Goal: Find specific page/section: Find specific page/section

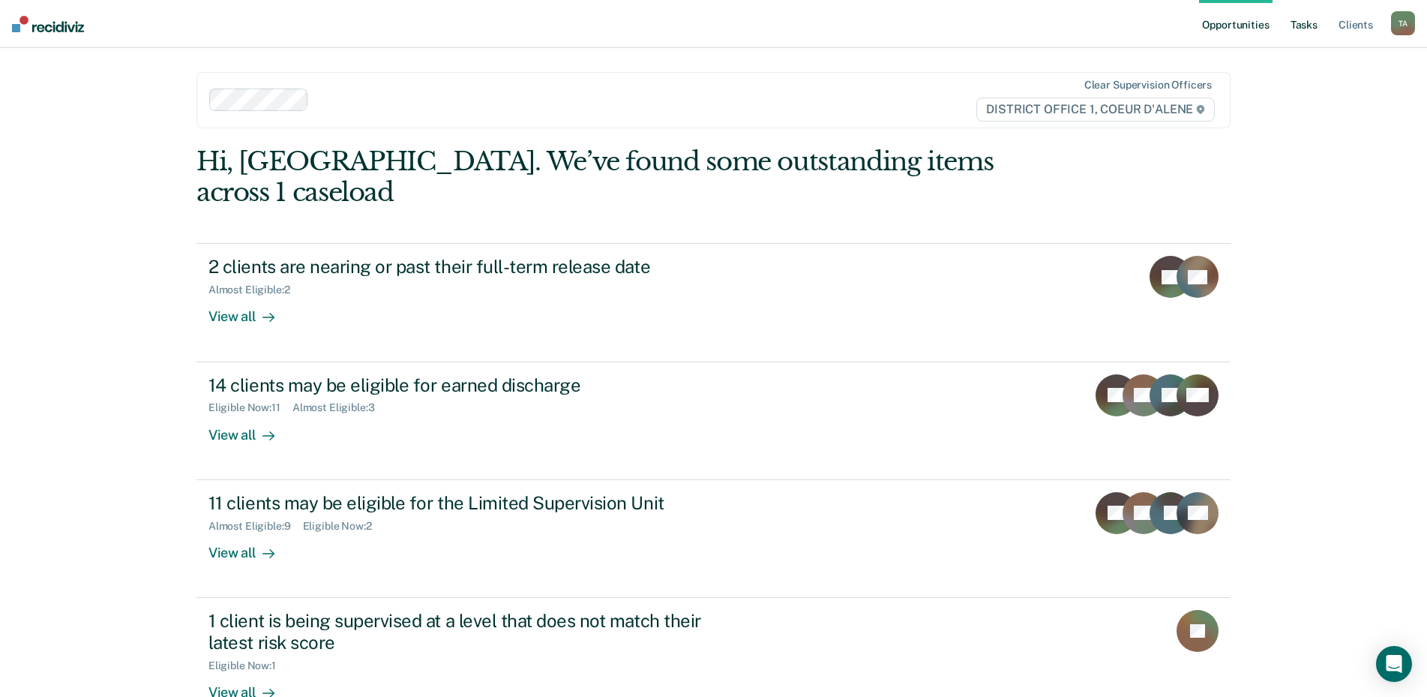
click at [1292, 26] on link "Tasks" at bounding box center [1303, 24] width 33 height 48
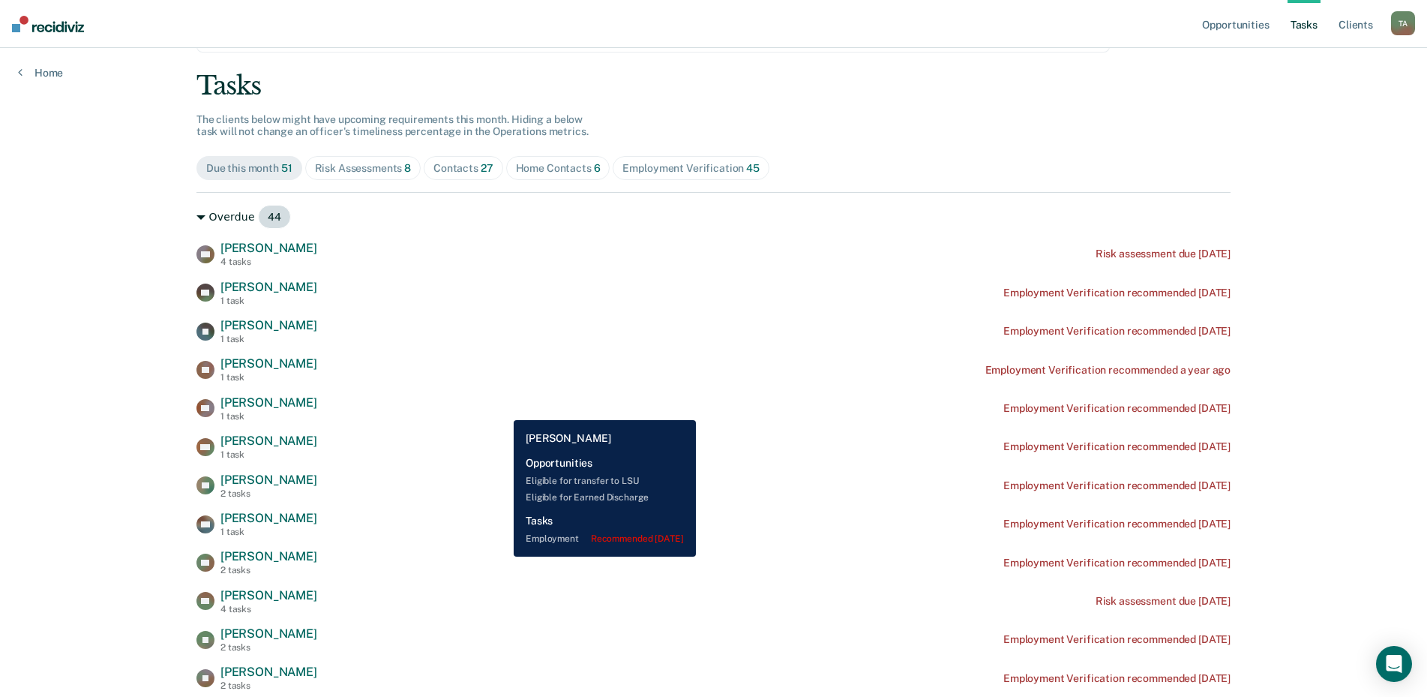
scroll to position [75, 0]
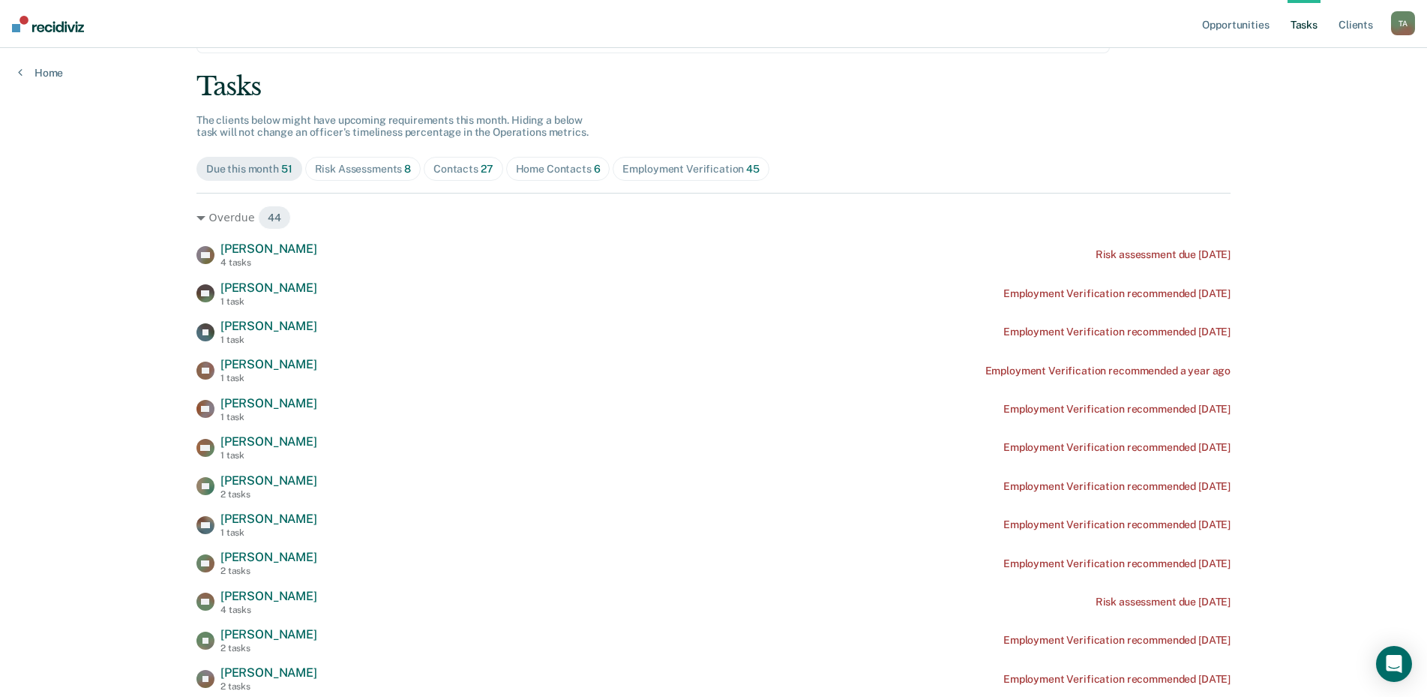
drag, startPoint x: 369, startPoint y: 177, endPoint x: 377, endPoint y: 191, distance: 16.5
click at [369, 176] on span "Risk Assessments 8" at bounding box center [363, 169] width 116 height 24
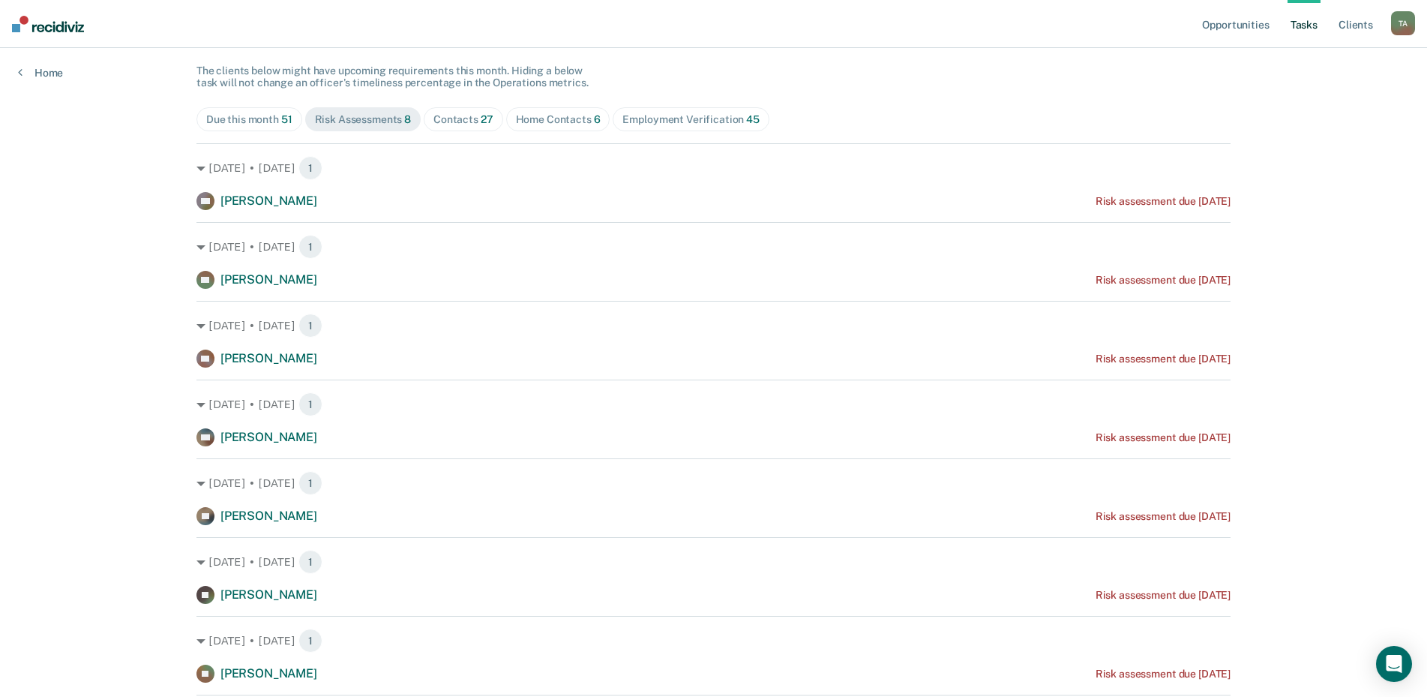
scroll to position [99, 0]
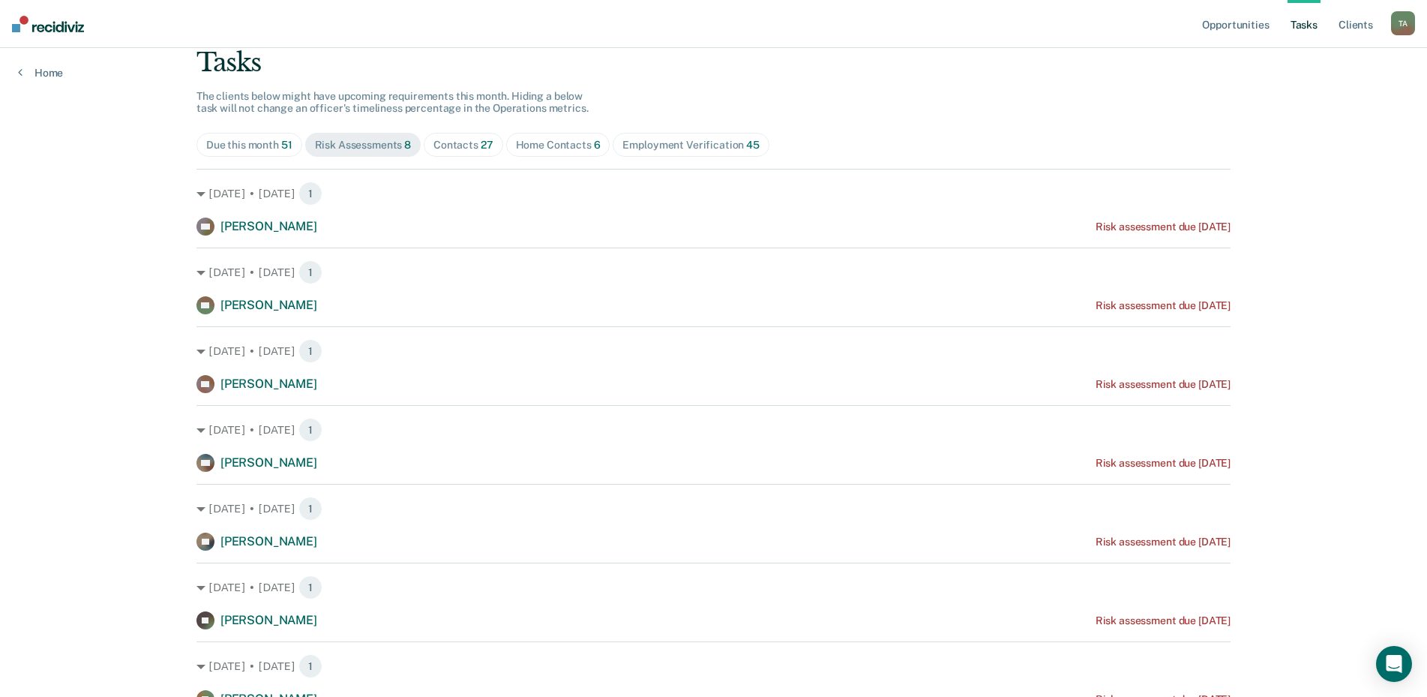
click at [541, 143] on div "Home Contacts 6" at bounding box center [558, 145] width 85 height 13
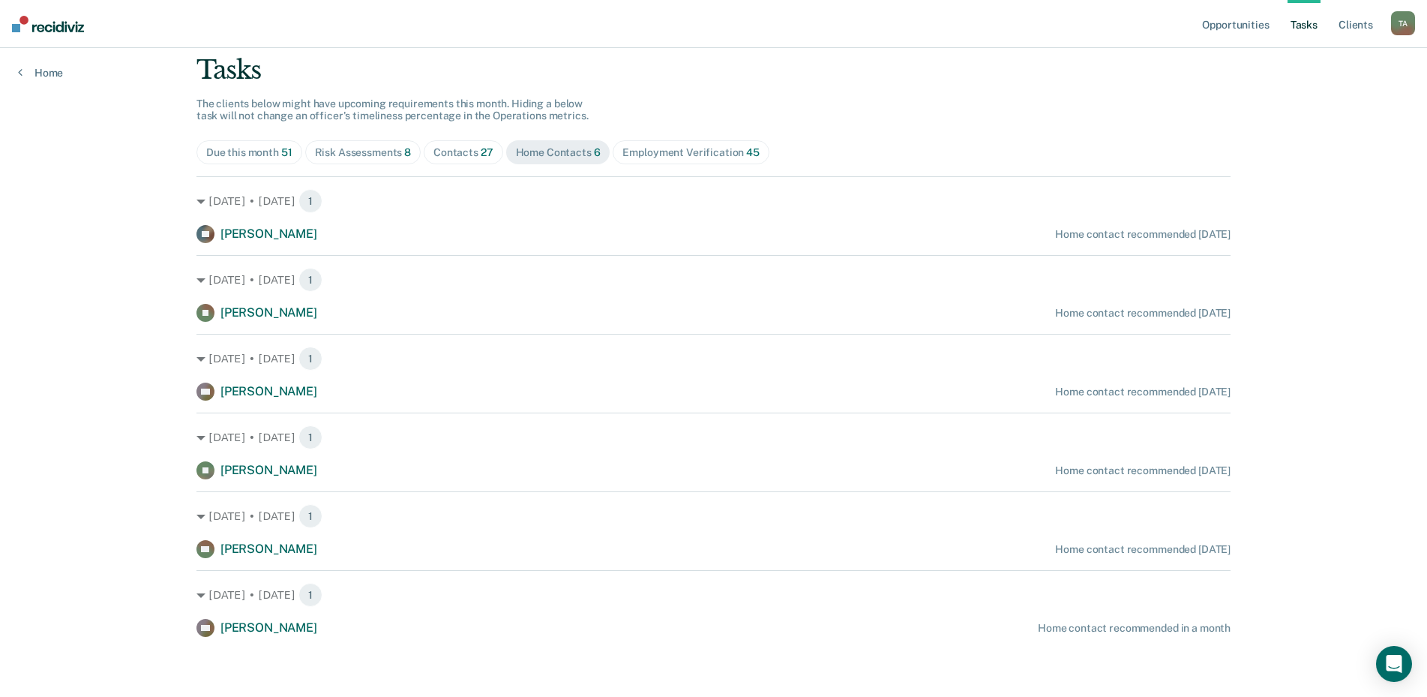
scroll to position [91, 0]
click at [447, 157] on div "Contacts 27" at bounding box center [463, 152] width 60 height 13
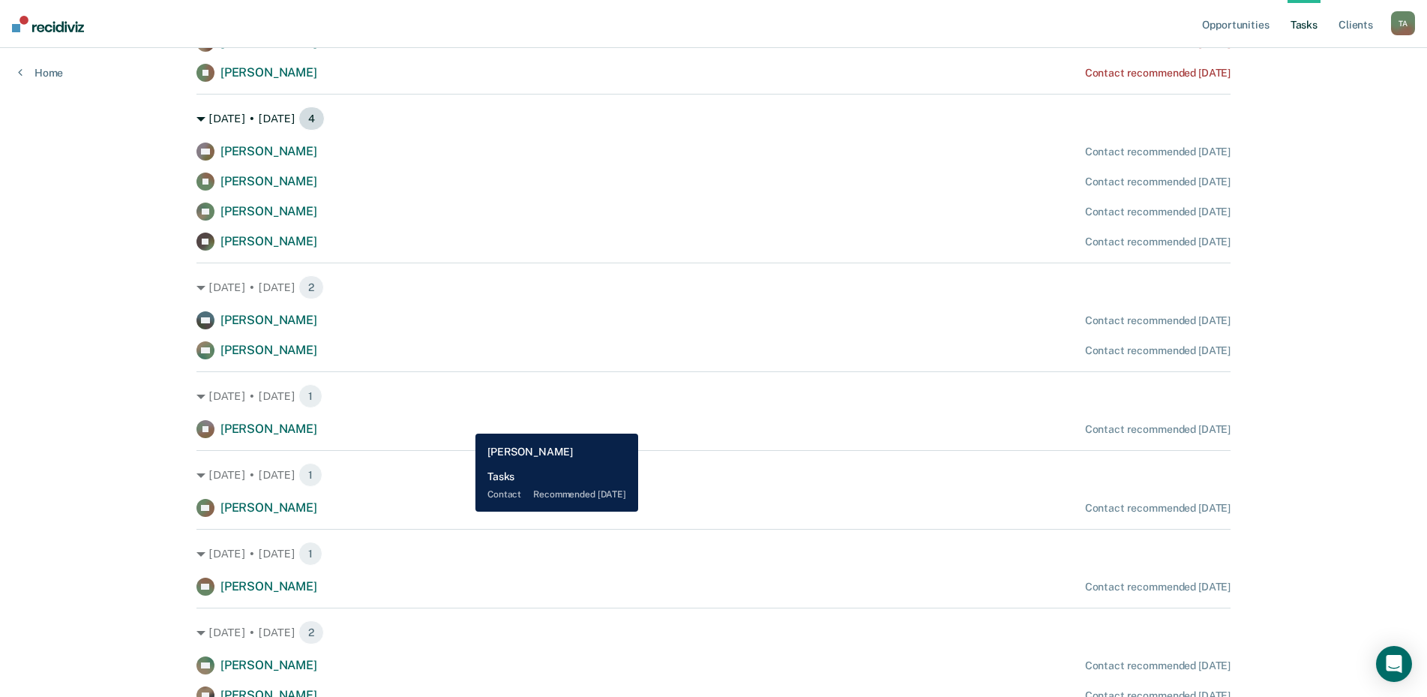
scroll to position [16, 0]
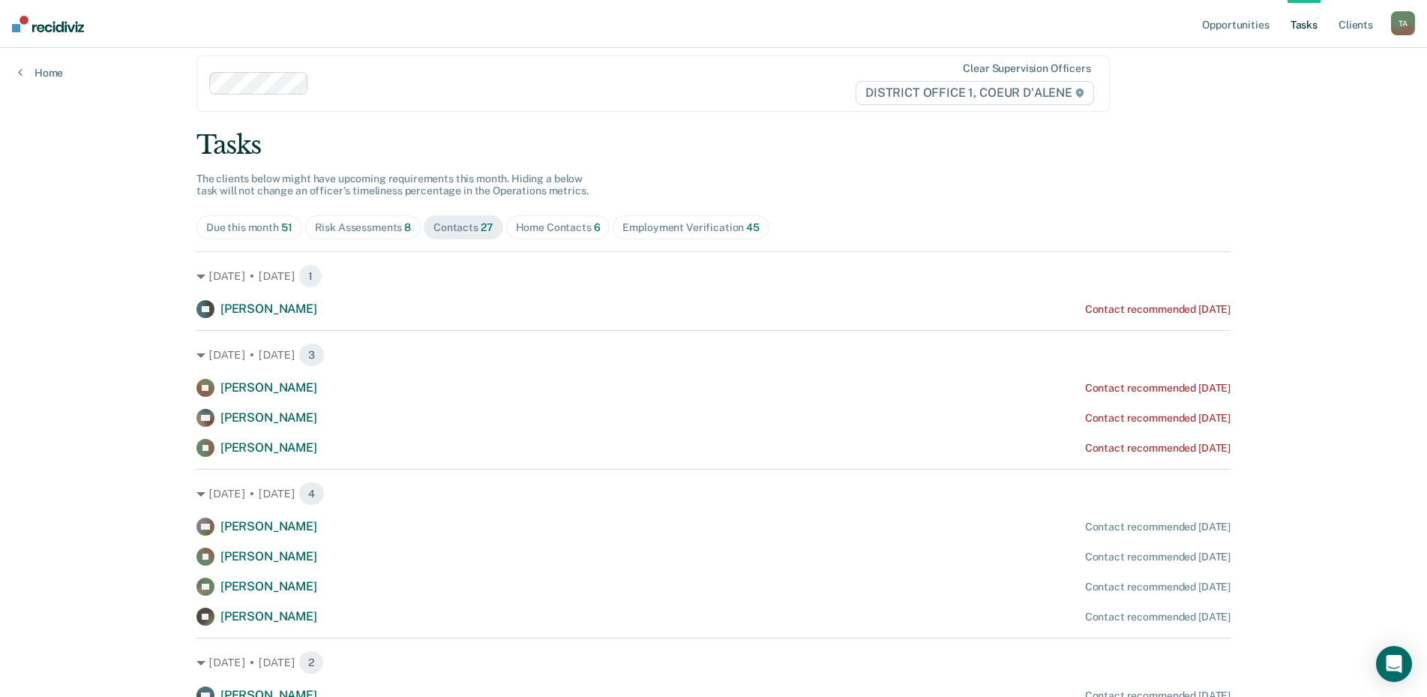
click at [364, 230] on div "Risk Assessments 8" at bounding box center [363, 227] width 97 height 13
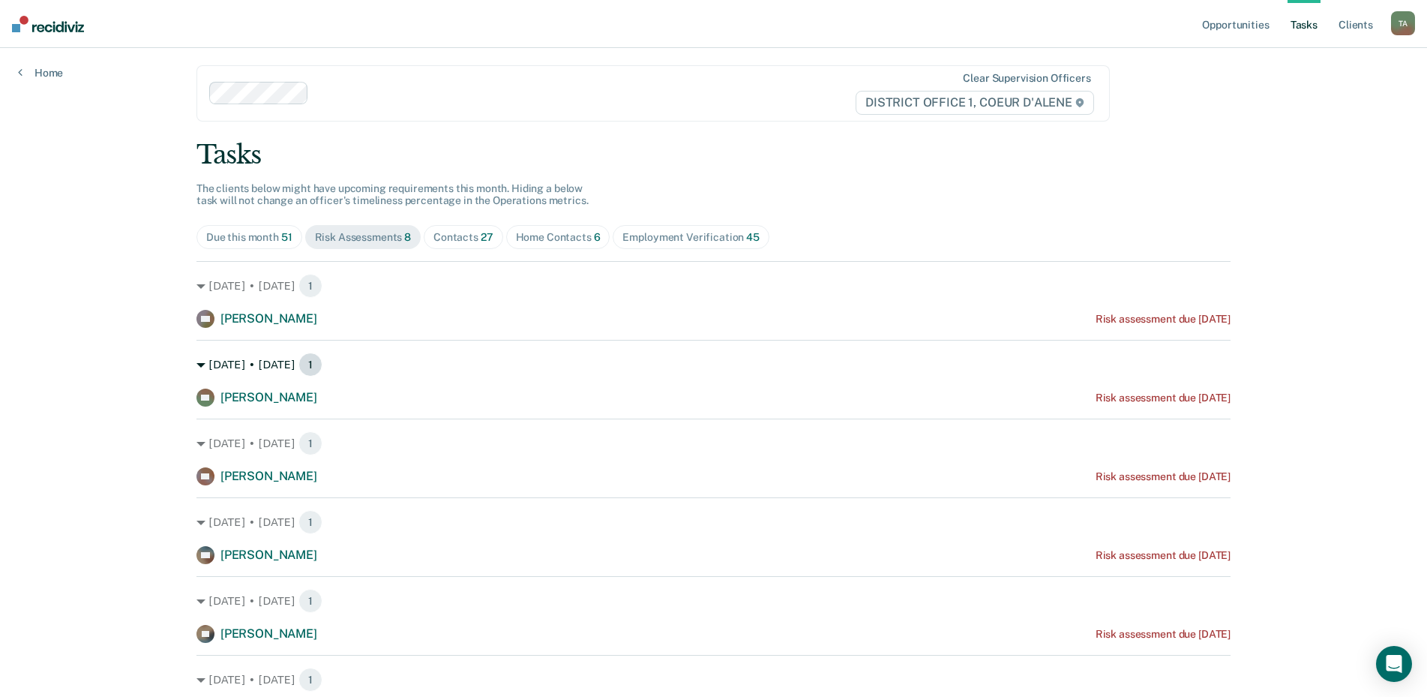
scroll to position [0, 0]
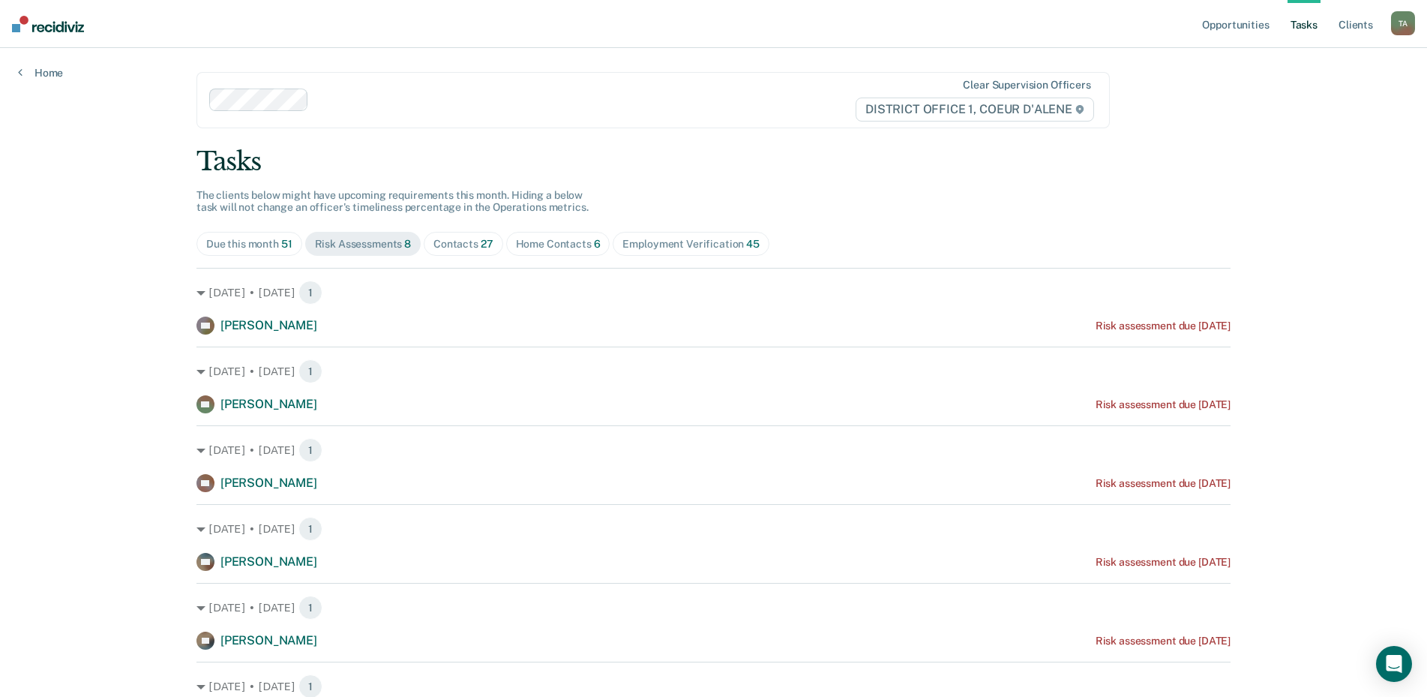
click at [562, 250] on span "Home Contacts 6" at bounding box center [558, 244] width 104 height 24
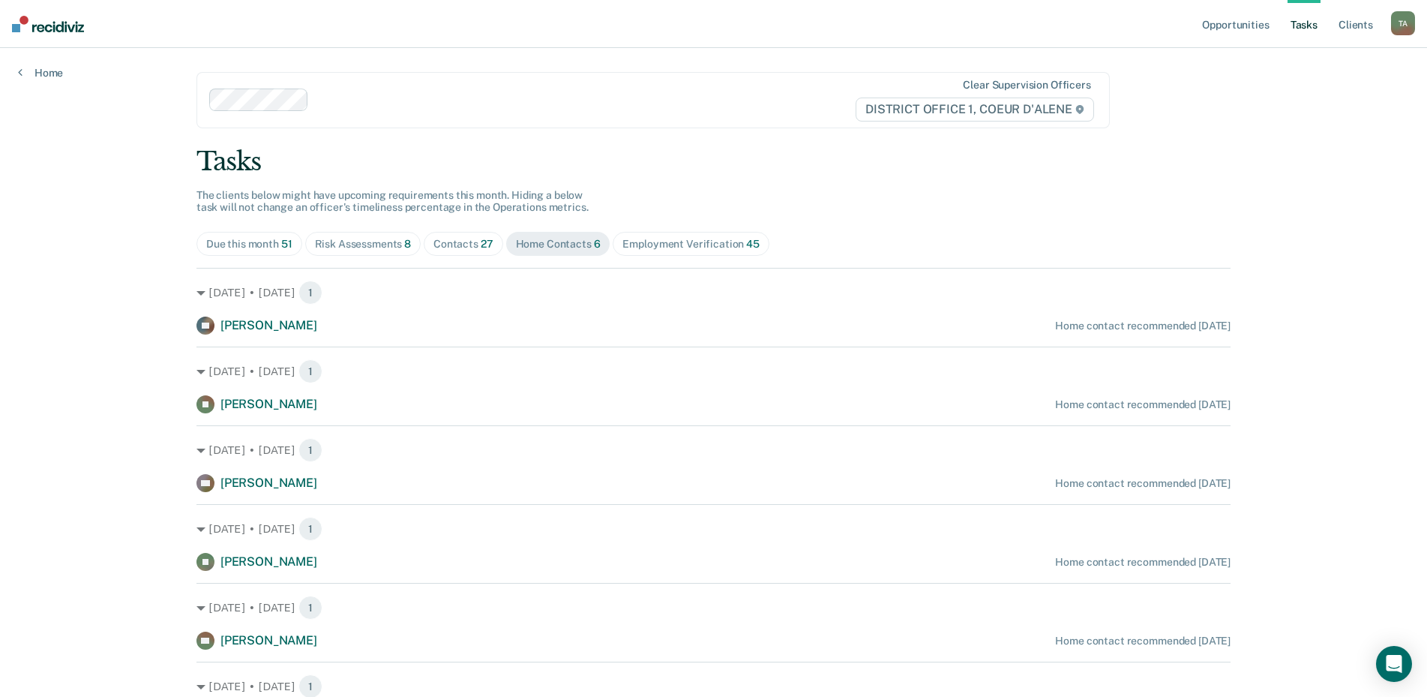
click at [274, 241] on div "Due this month 51" at bounding box center [249, 244] width 86 height 13
